Goal: Transaction & Acquisition: Purchase product/service

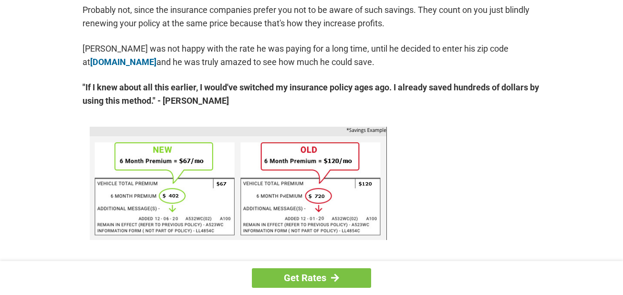
scroll to position [520, 0]
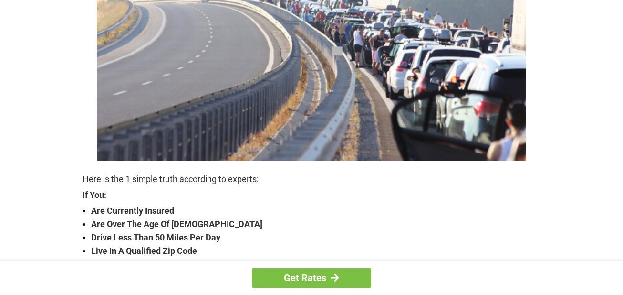
scroll to position [189, 0]
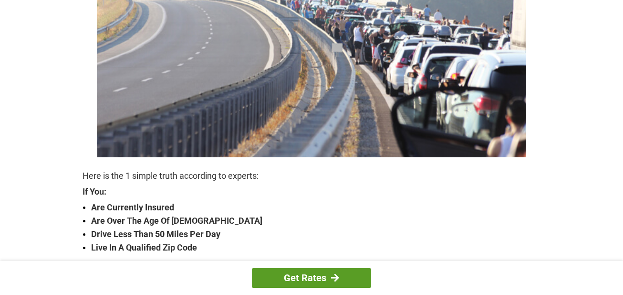
click at [287, 276] on link "Get Rates" at bounding box center [311, 278] width 119 height 20
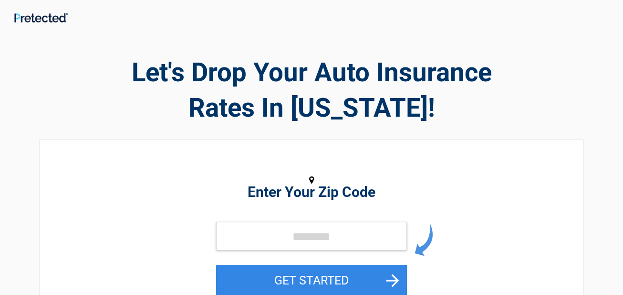
click at [324, 193] on h2 "Enter Your Zip Code" at bounding box center [312, 191] width 438 height 11
click at [336, 247] on input "tel" at bounding box center [311, 236] width 191 height 29
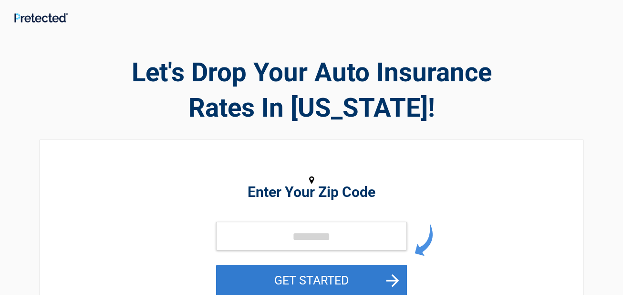
click at [315, 280] on button "GET STARTED" at bounding box center [311, 279] width 191 height 31
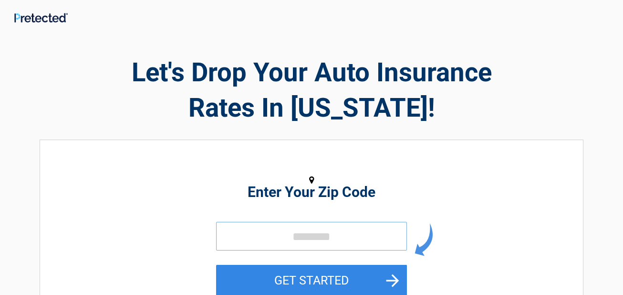
click at [315, 241] on input "tel" at bounding box center [311, 236] width 191 height 29
type input "*****"
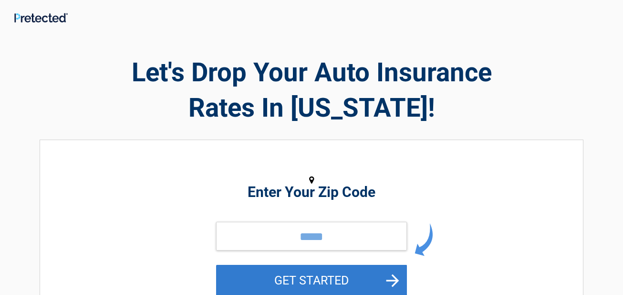
click at [307, 276] on button "GET STARTED" at bounding box center [311, 279] width 191 height 31
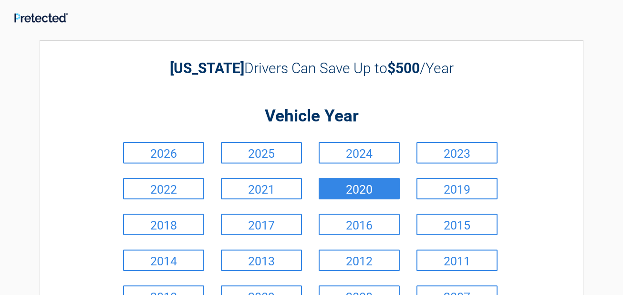
click at [342, 183] on link "2020" at bounding box center [359, 188] width 81 height 21
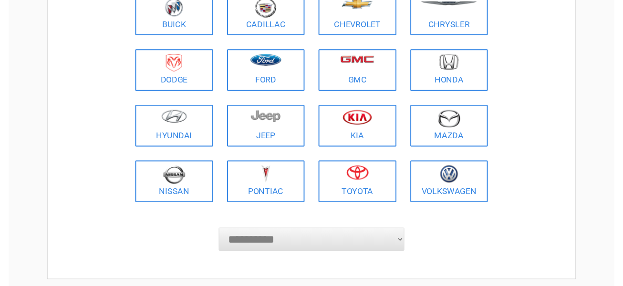
scroll to position [136, 0]
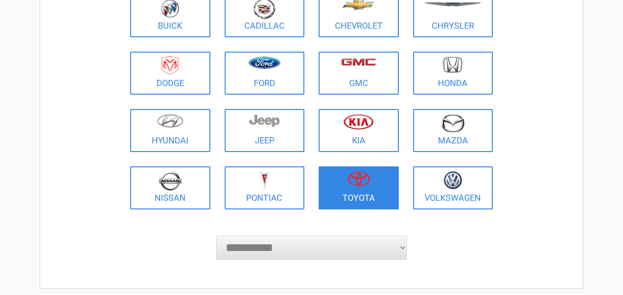
click at [364, 185] on img at bounding box center [359, 178] width 23 height 15
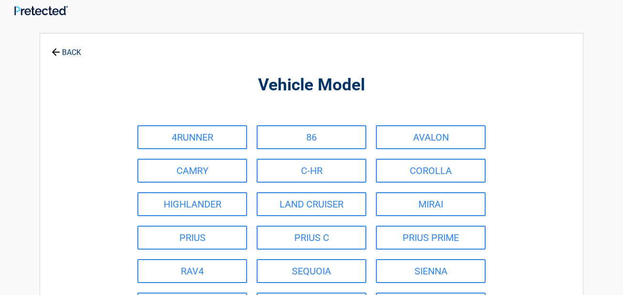
scroll to position [8, 0]
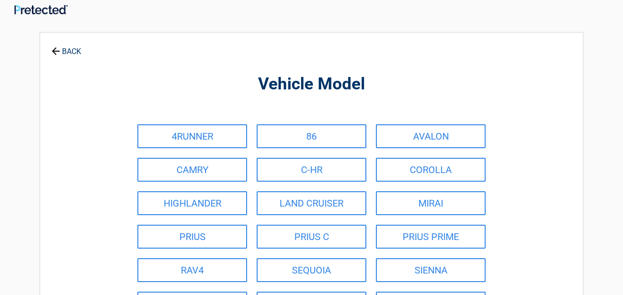
click at [63, 48] on link "BACK" at bounding box center [66, 47] width 33 height 17
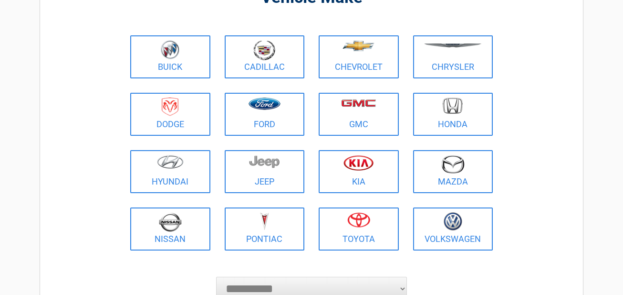
scroll to position [92, 0]
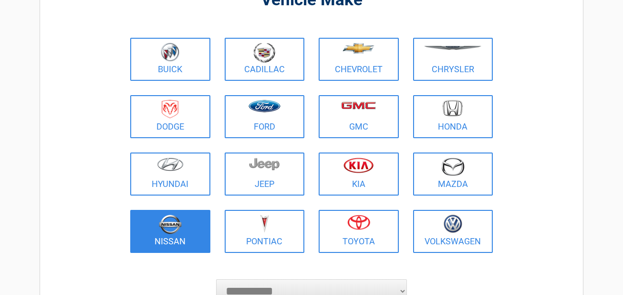
click at [204, 242] on link "Nissan" at bounding box center [170, 231] width 80 height 43
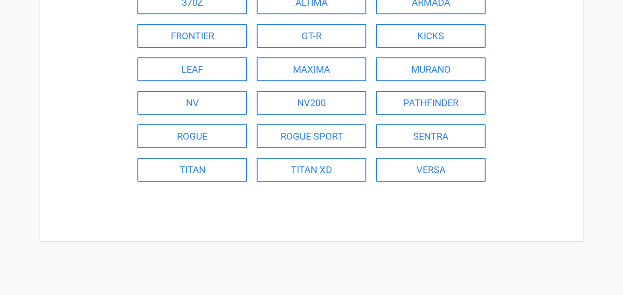
scroll to position [137, 0]
